Goal: Task Accomplishment & Management: Manage account settings

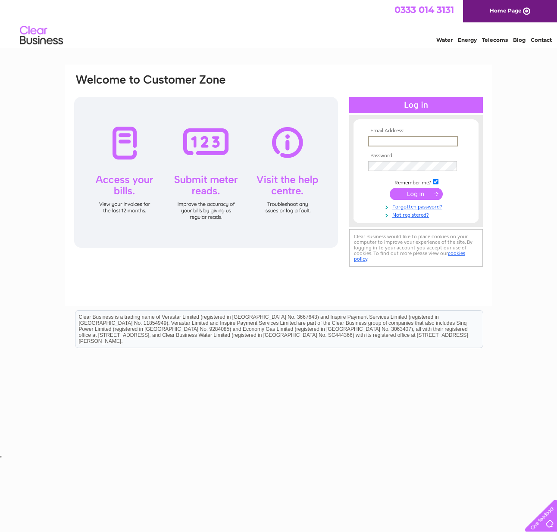
type input "mail@scotchwhiskyauctions.com"
click at [419, 192] on input "submit" at bounding box center [416, 194] width 53 height 12
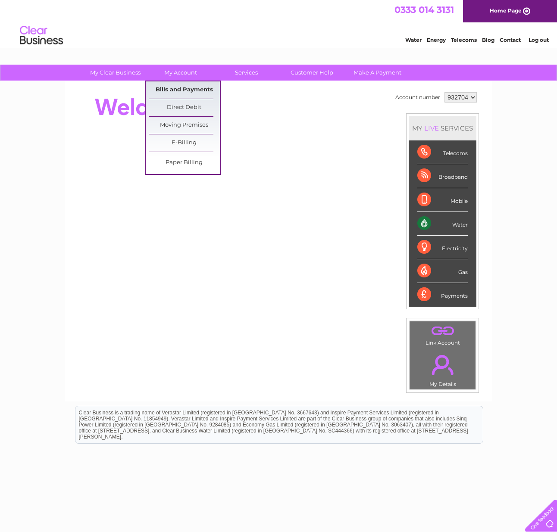
click at [187, 93] on link "Bills and Payments" at bounding box center [184, 89] width 71 height 17
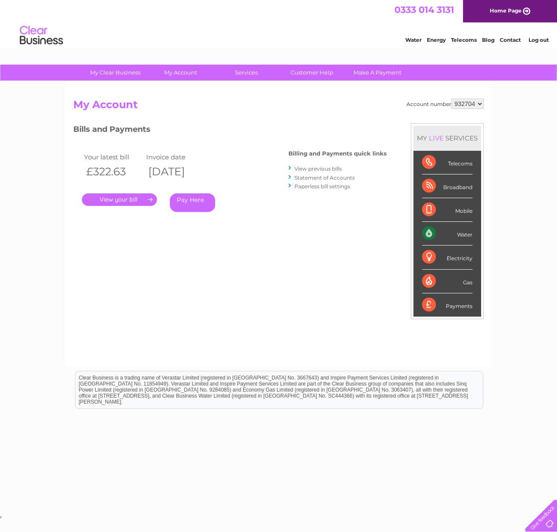
click at [131, 200] on link "." at bounding box center [119, 200] width 75 height 12
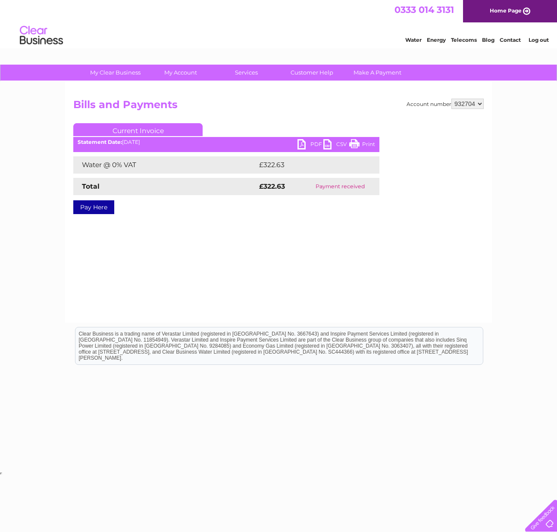
click at [315, 144] on link "PDF" at bounding box center [310, 145] width 26 height 12
click at [539, 40] on link "Log out" at bounding box center [538, 40] width 20 height 6
